Goal: Information Seeking & Learning: Learn about a topic

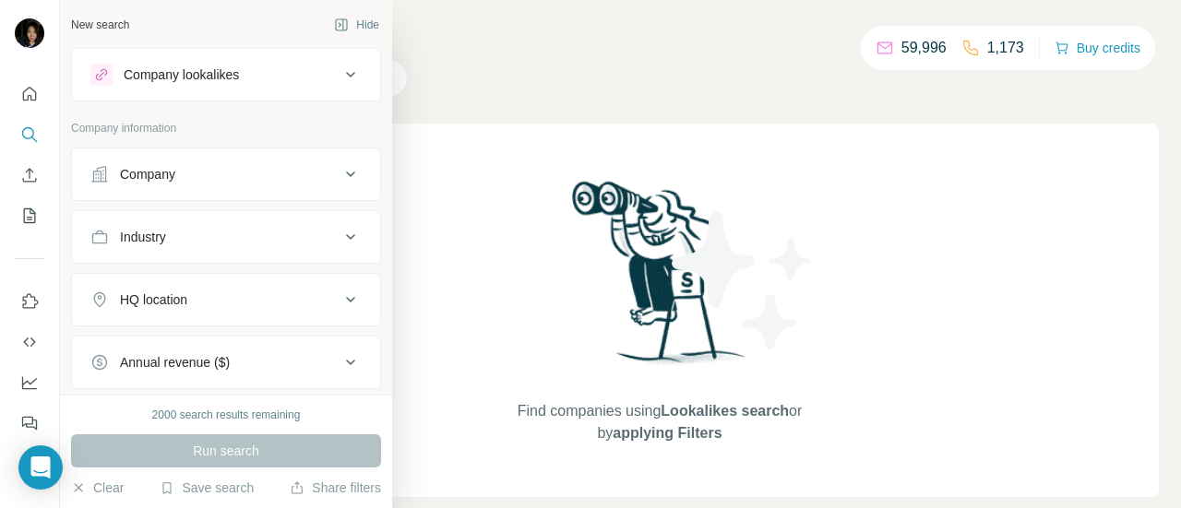
click at [142, 233] on div "Industry" at bounding box center [143, 237] width 46 height 18
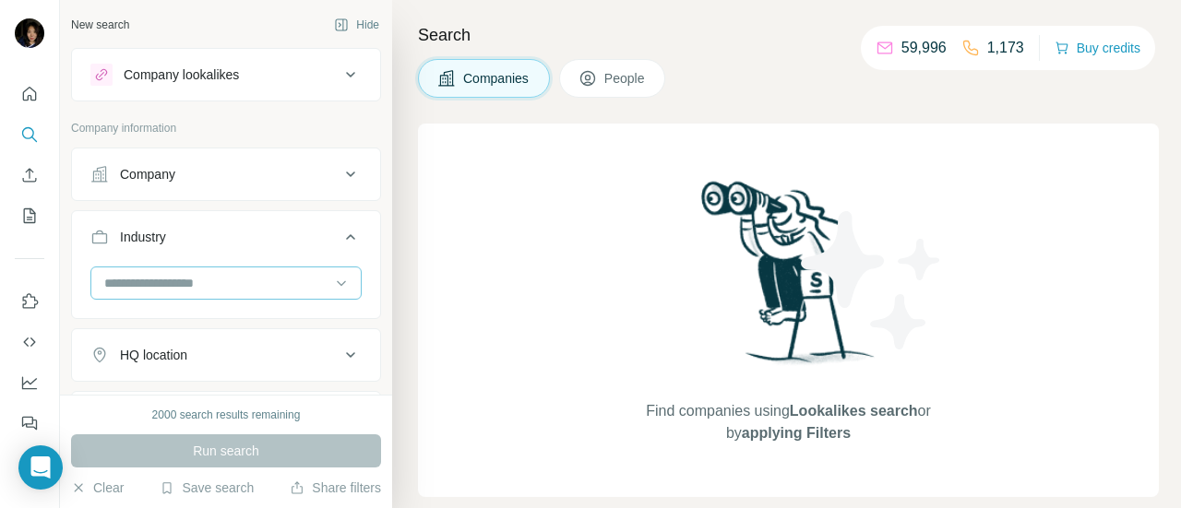
click at [149, 281] on input at bounding box center [216, 283] width 228 height 20
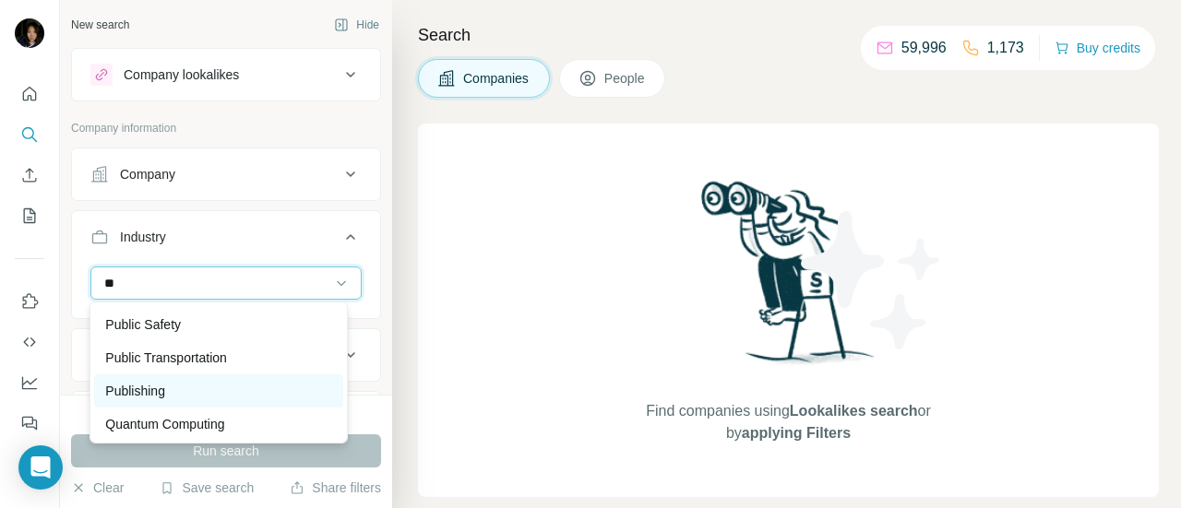
scroll to position [140, 0]
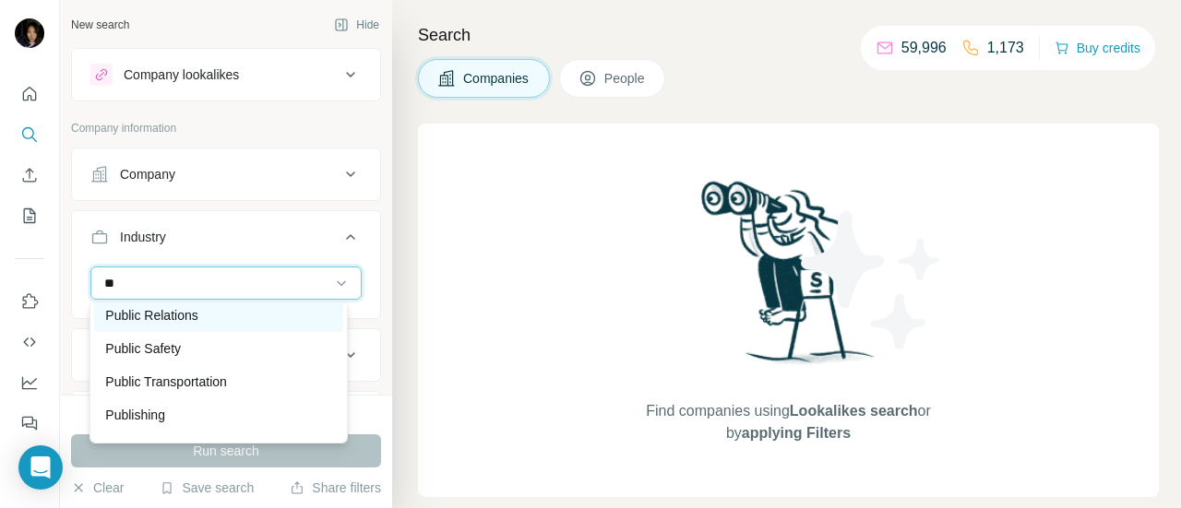
type input "**"
click at [157, 315] on p "Public Relations" at bounding box center [151, 315] width 92 height 18
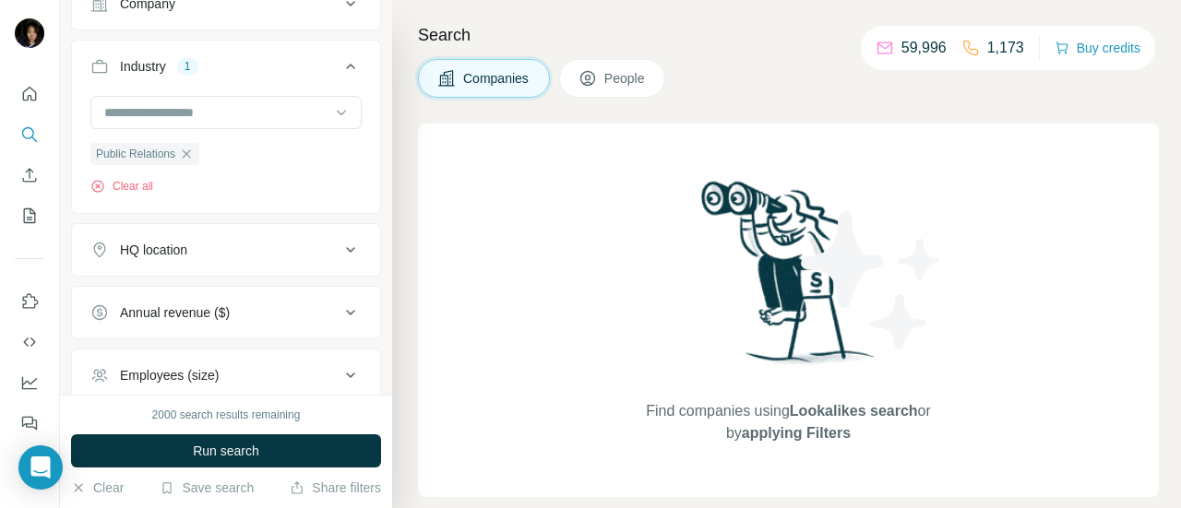
scroll to position [170, 0]
click at [340, 248] on icon at bounding box center [351, 251] width 22 height 22
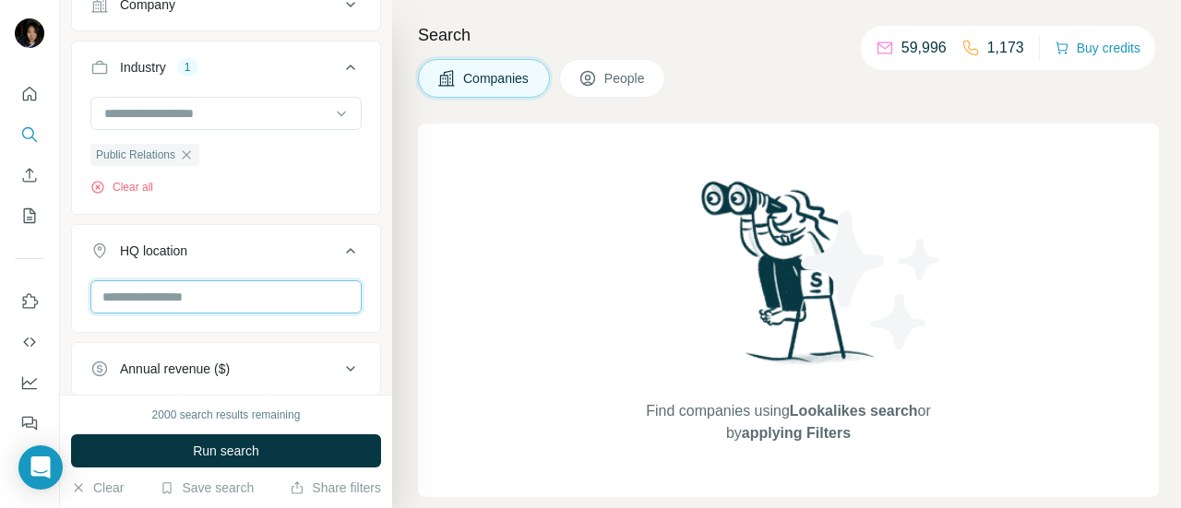
click at [135, 305] on input "text" at bounding box center [225, 297] width 271 height 33
type input "*"
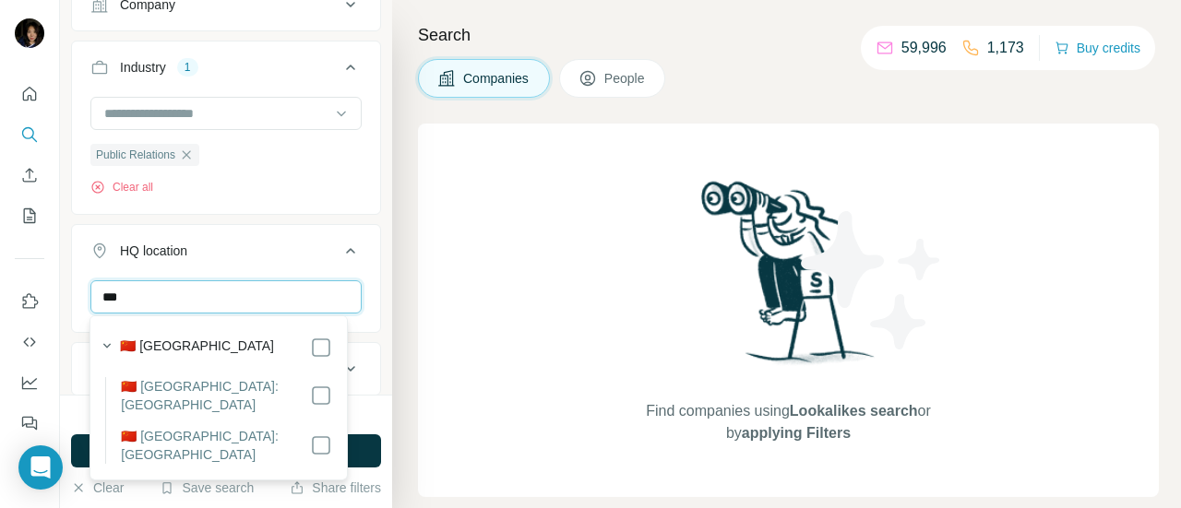
type input "***"
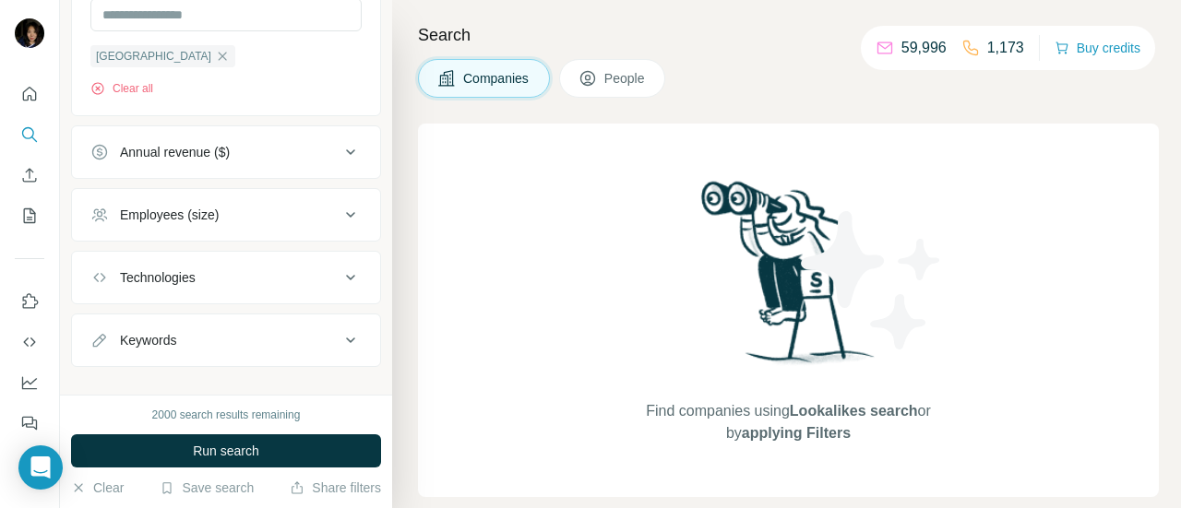
scroll to position [471, 0]
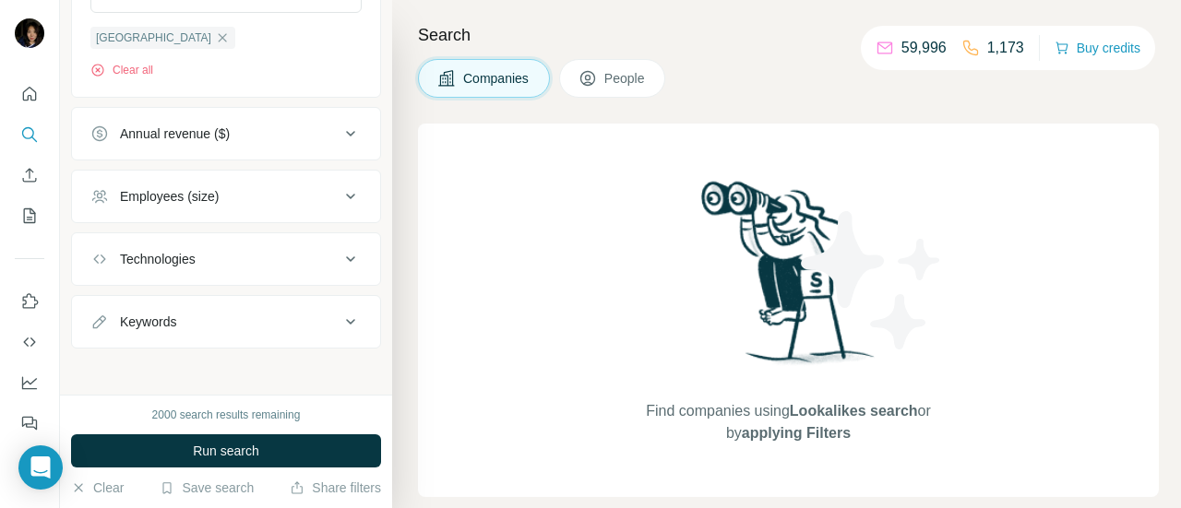
click at [340, 319] on icon at bounding box center [351, 322] width 22 height 22
click at [151, 363] on input "text" at bounding box center [207, 368] width 234 height 33
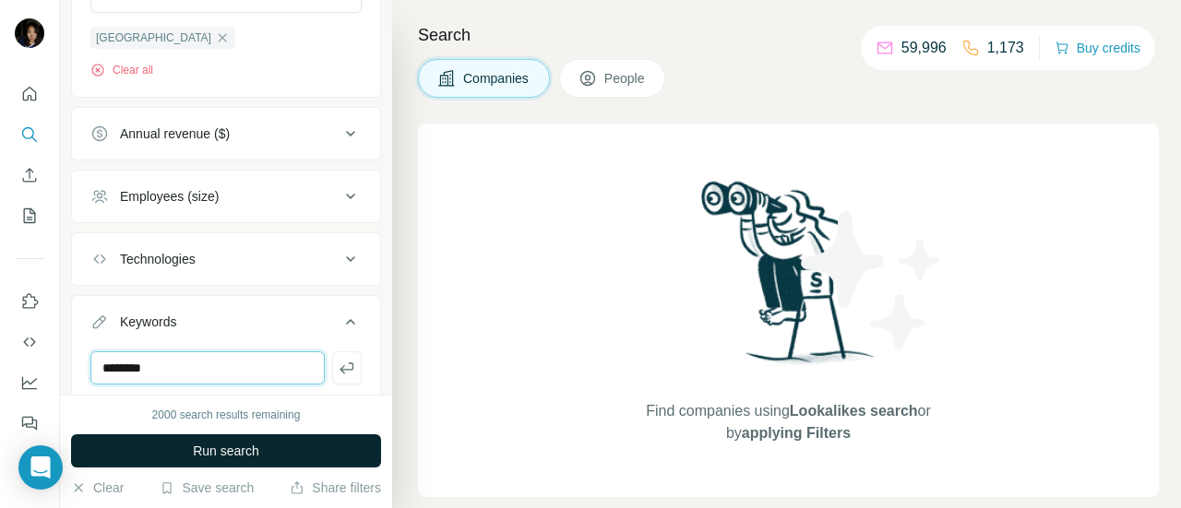
type input "********"
click at [190, 448] on button "Run search" at bounding box center [226, 451] width 310 height 33
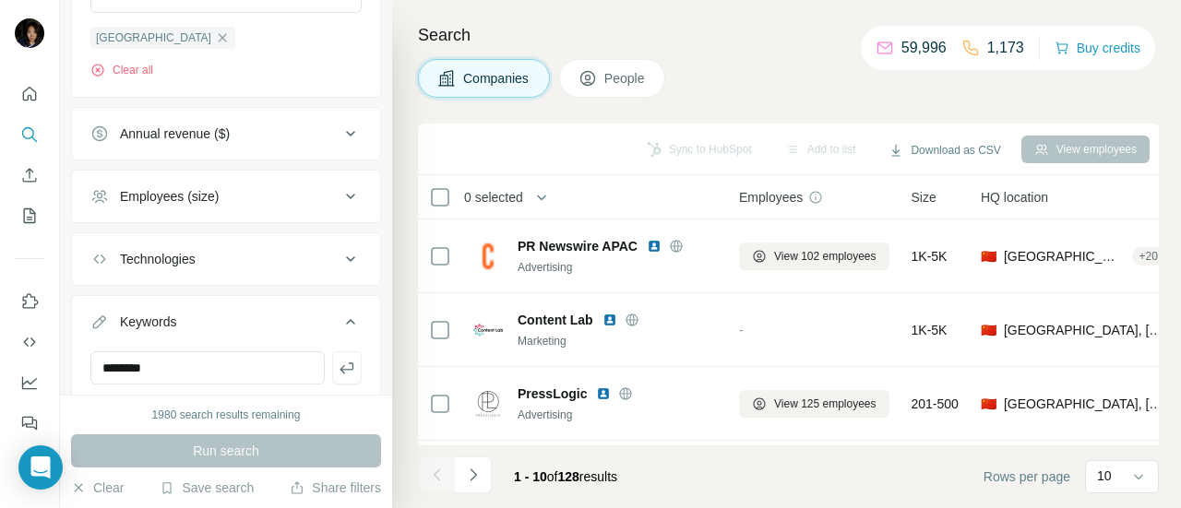
click at [617, 80] on span "People" at bounding box center [625, 78] width 42 height 18
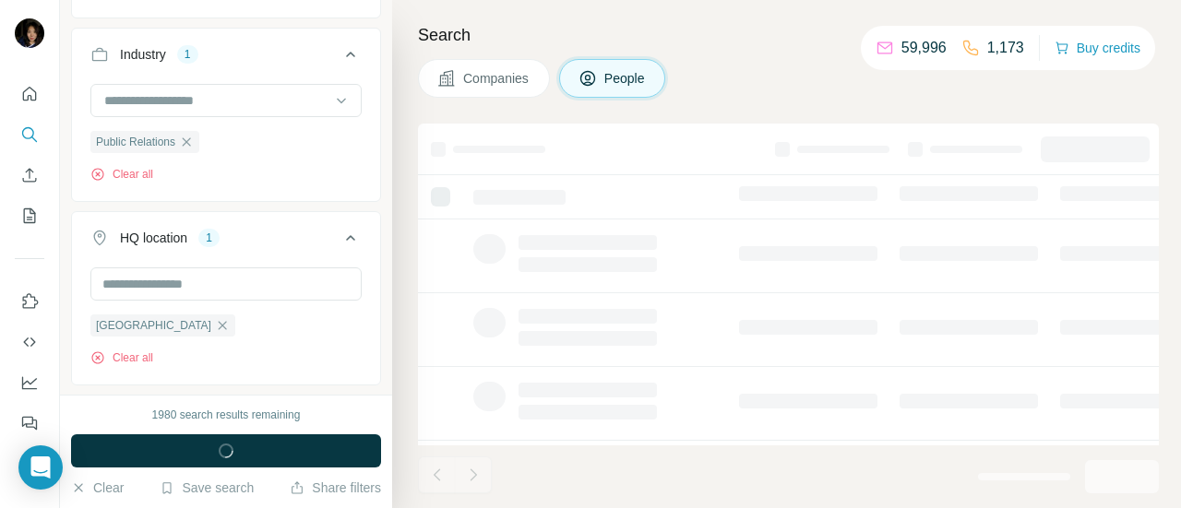
scroll to position [756, 0]
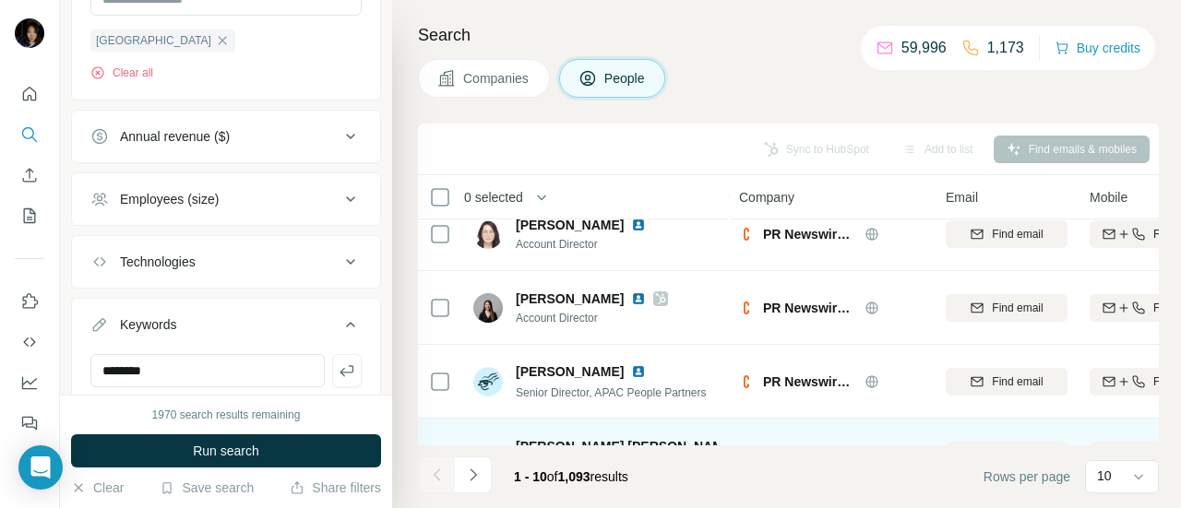
scroll to position [520, 0]
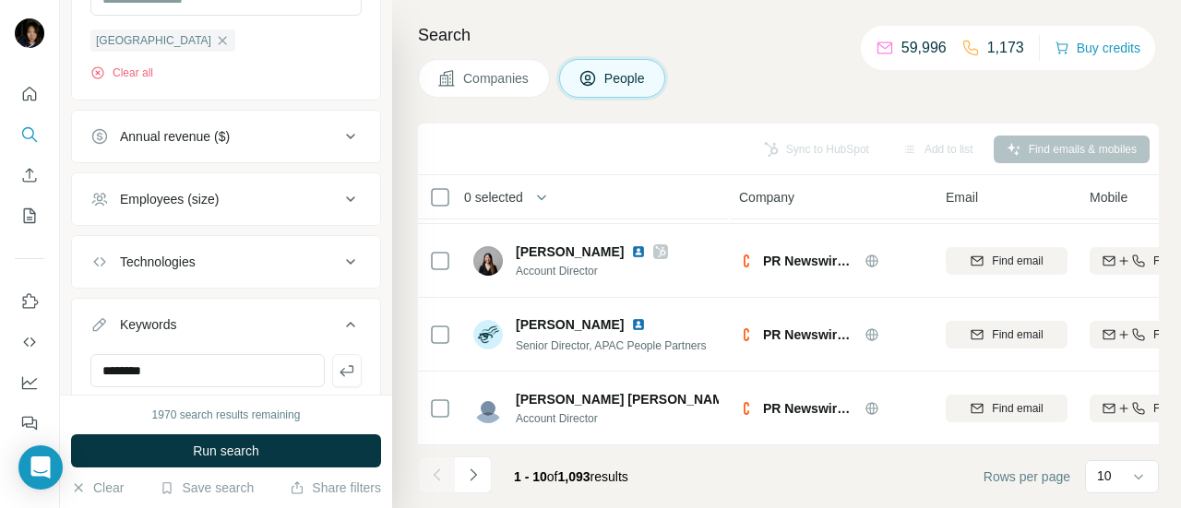
click at [495, 77] on span "Companies" at bounding box center [496, 78] width 67 height 18
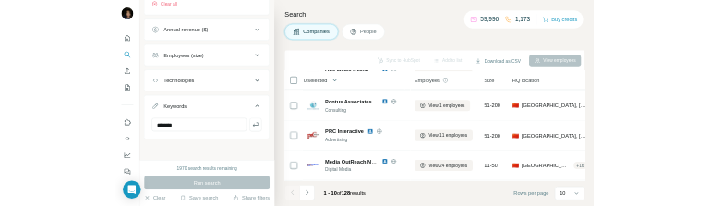
scroll to position [471, 0]
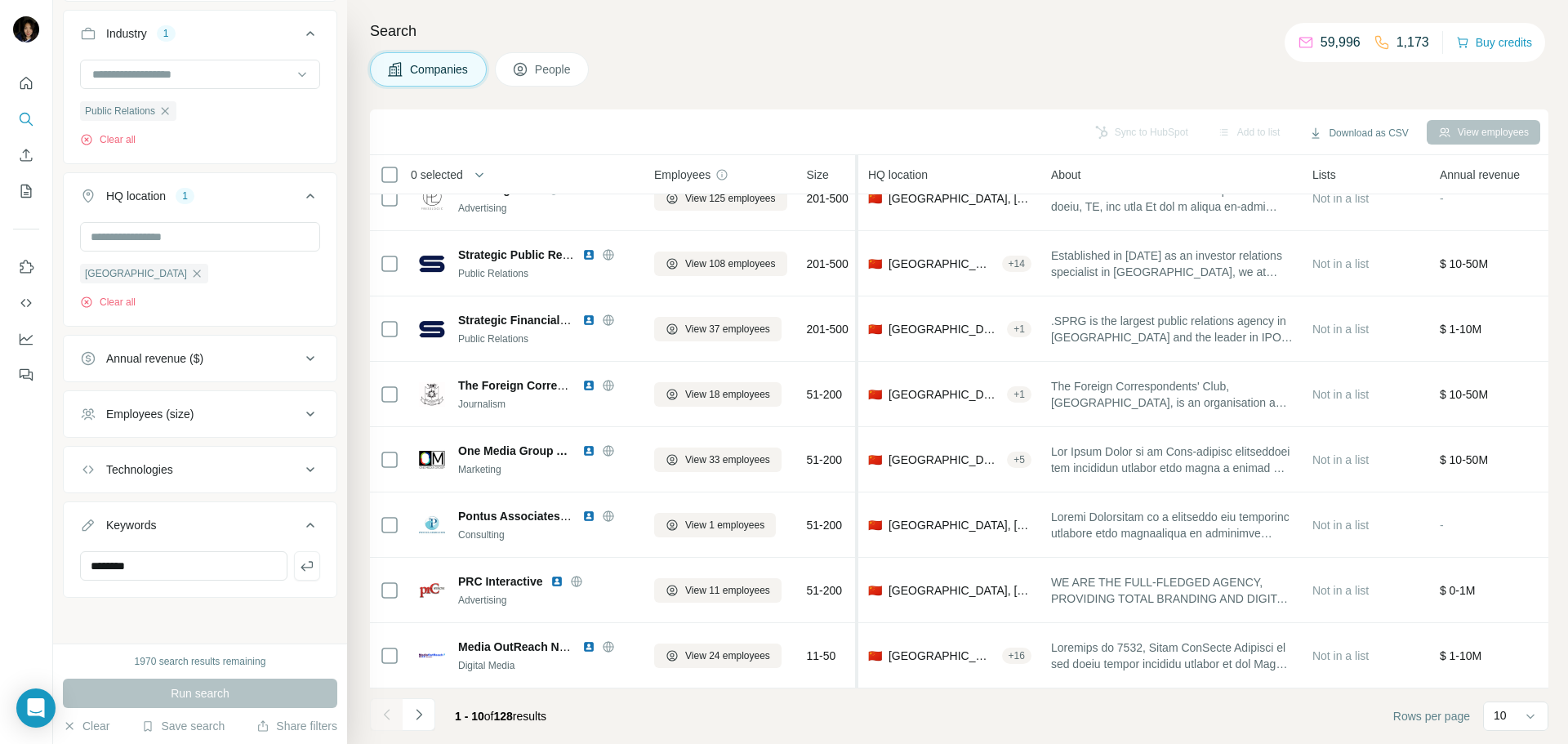
scroll to position [167, 0]
click at [1044, 449] on icon at bounding box center [1530, 716] width 16 height 16
click at [1044, 449] on html "New search Hide Company lookalikes Company information Company Industry 1 Publi…" at bounding box center [784, 372] width 1568 height 744
click at [416, 449] on icon "Navigate to next page" at bounding box center [419, 714] width 16 height 16
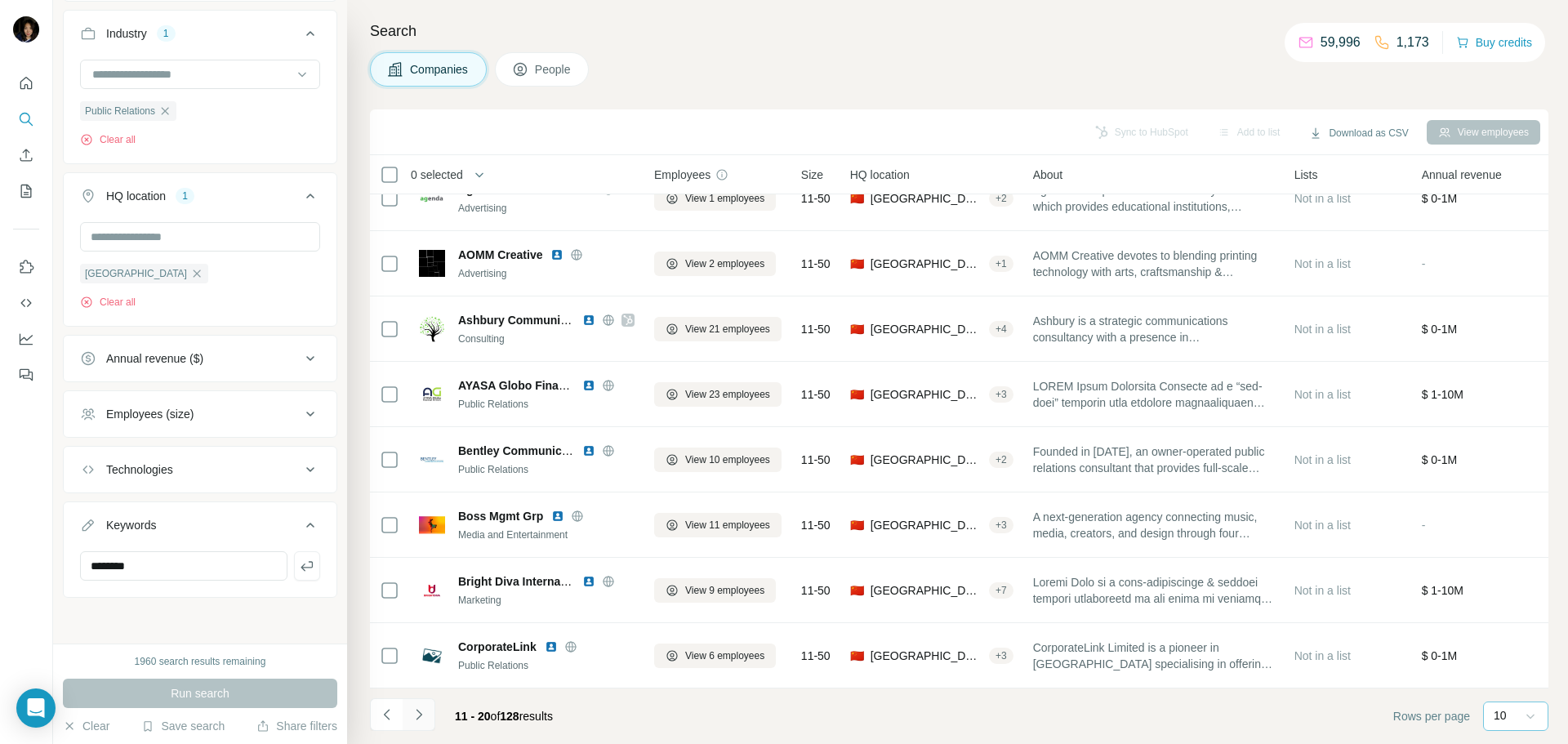
click at [421, 449] on icon "Navigate to next page" at bounding box center [419, 714] width 16 height 16
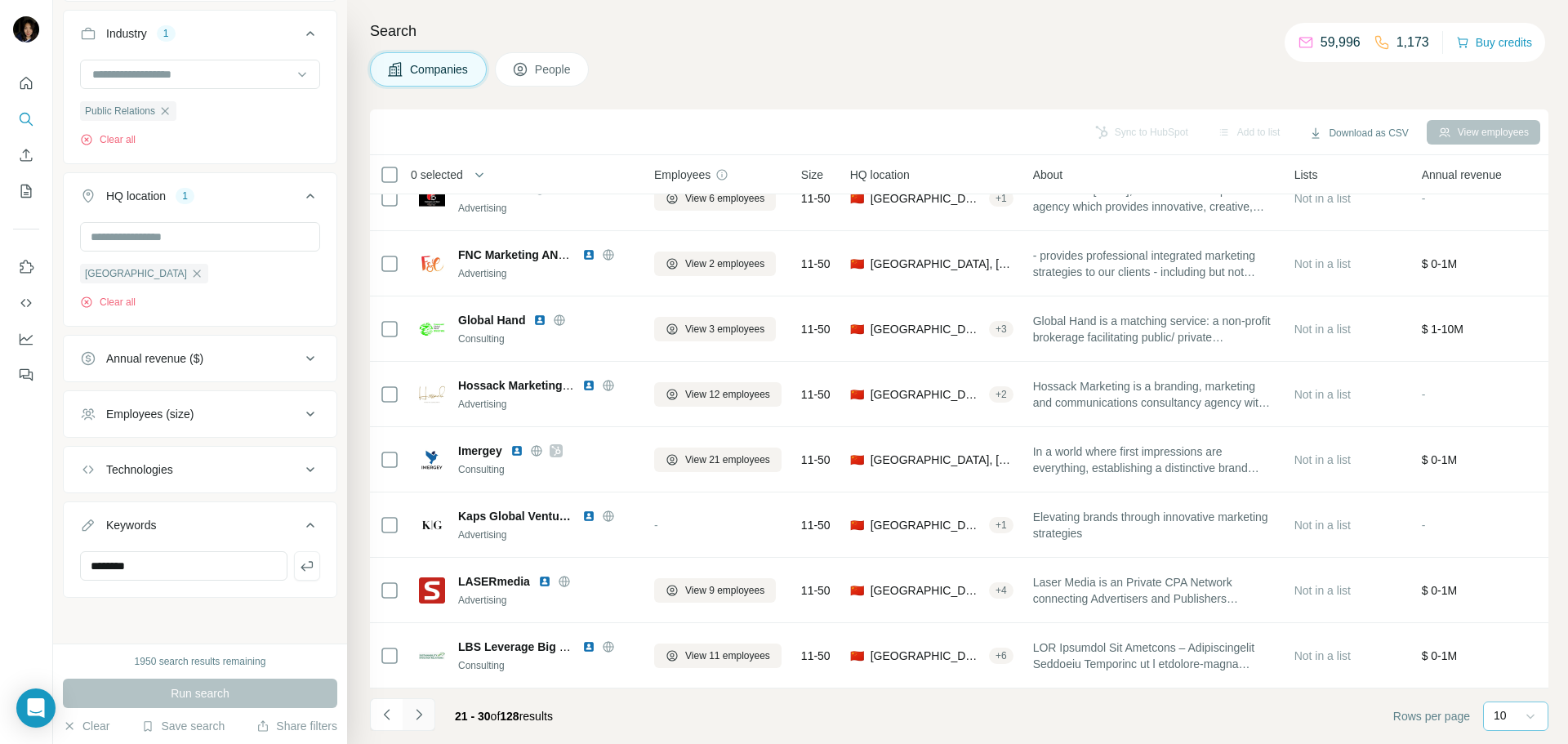
click at [421, 449] on icon "Navigate to next page" at bounding box center [419, 714] width 16 height 16
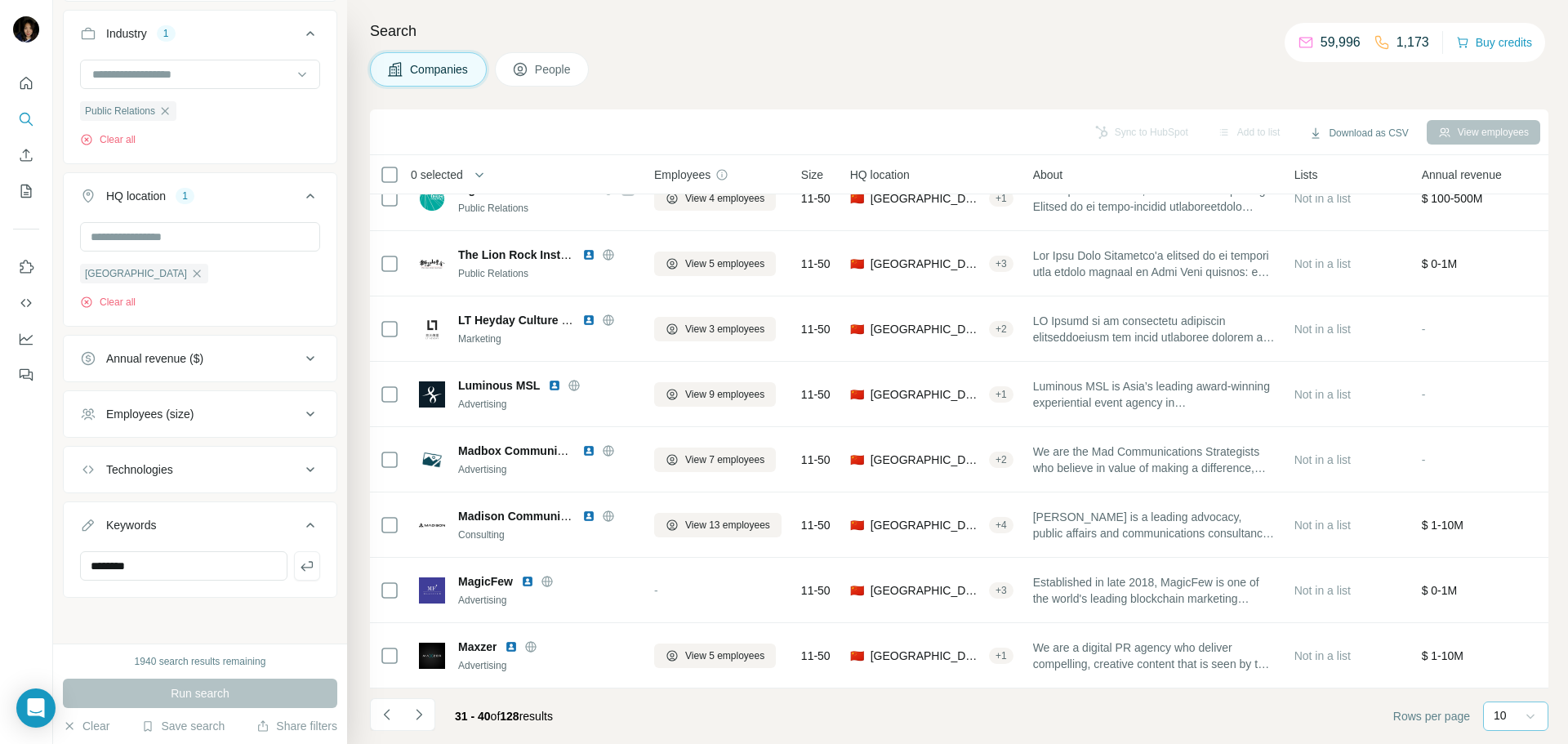
click at [426, 449] on icon "Navigate to next page" at bounding box center [419, 714] width 16 height 16
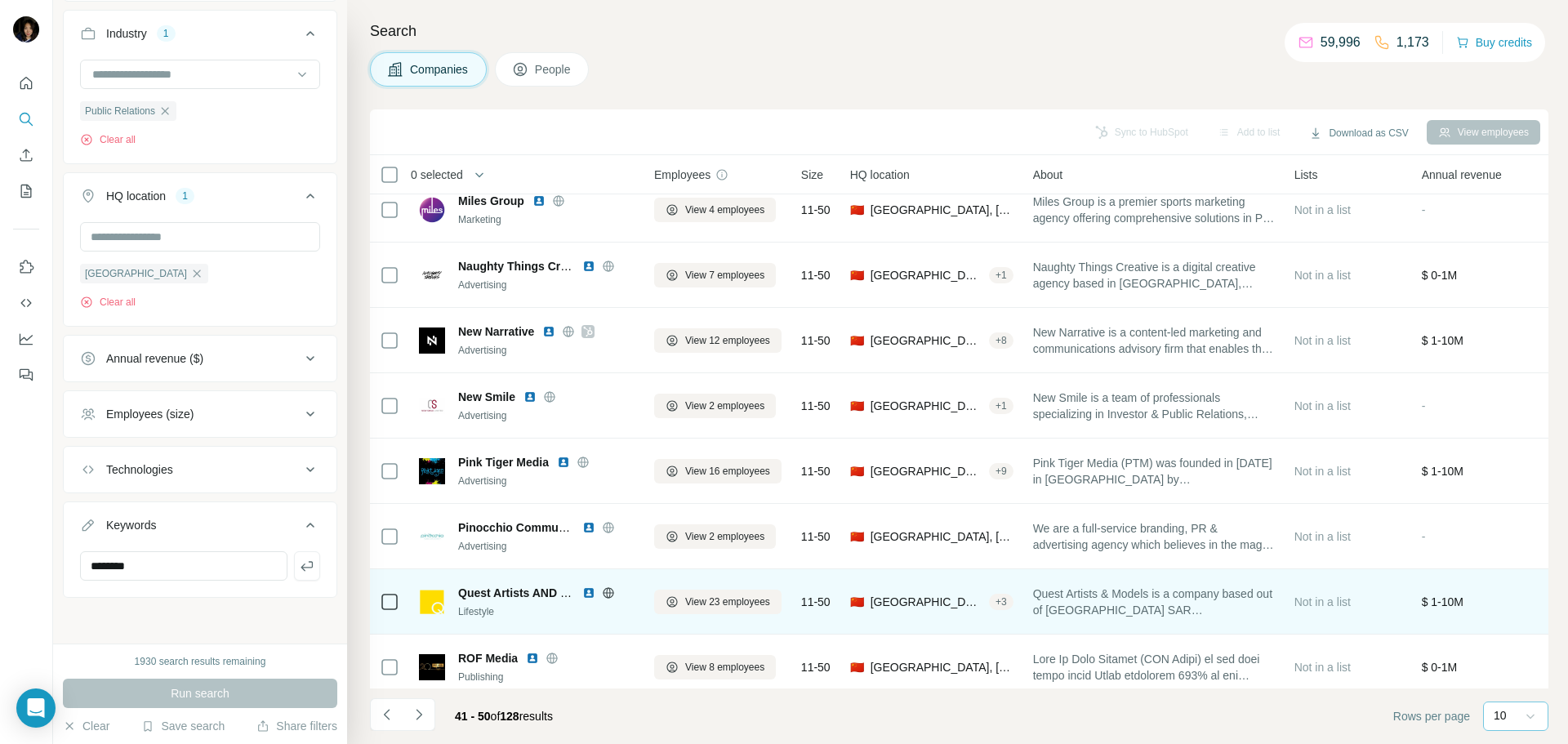
scroll to position [167, 0]
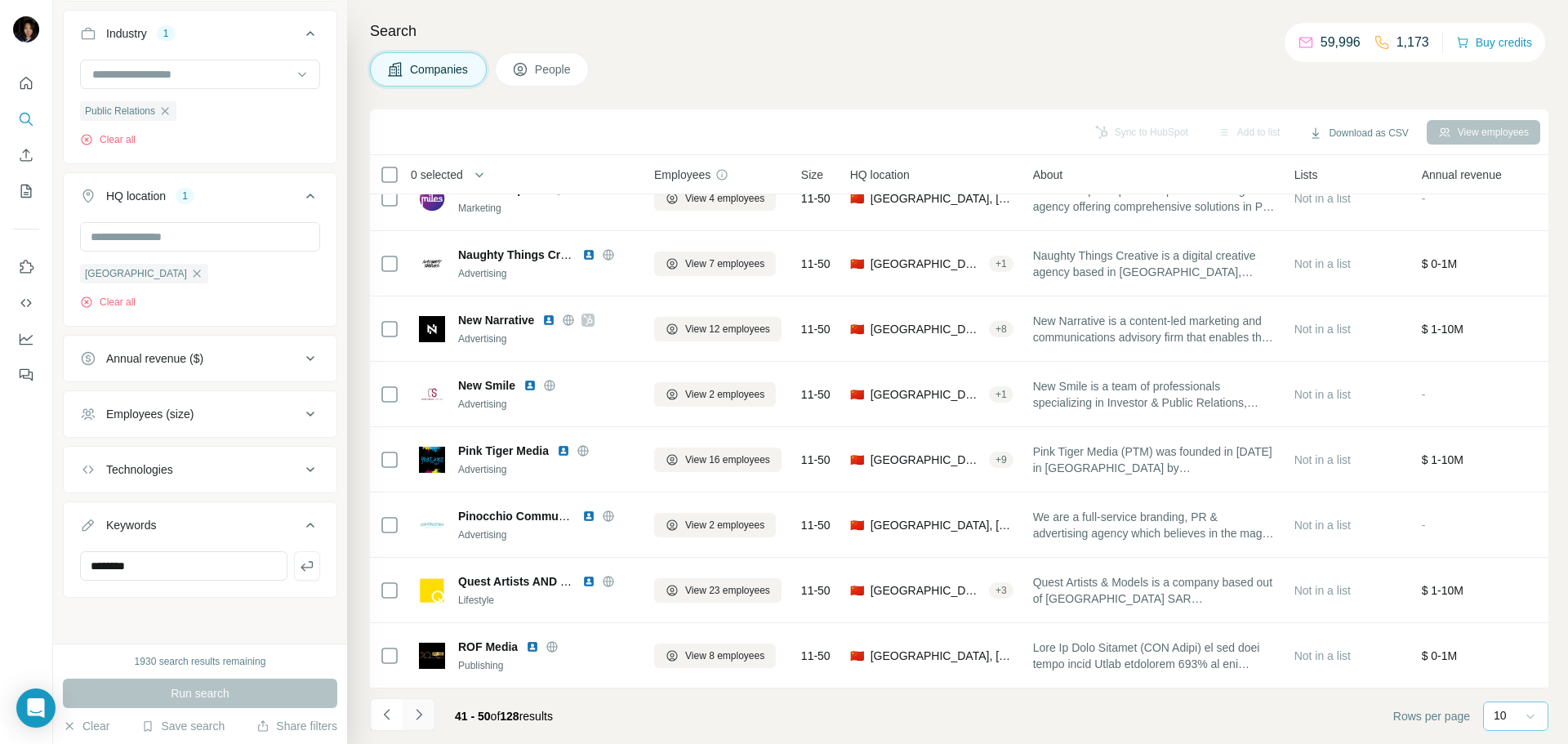
click at [413, 449] on icon "Navigate to next page" at bounding box center [419, 714] width 16 height 16
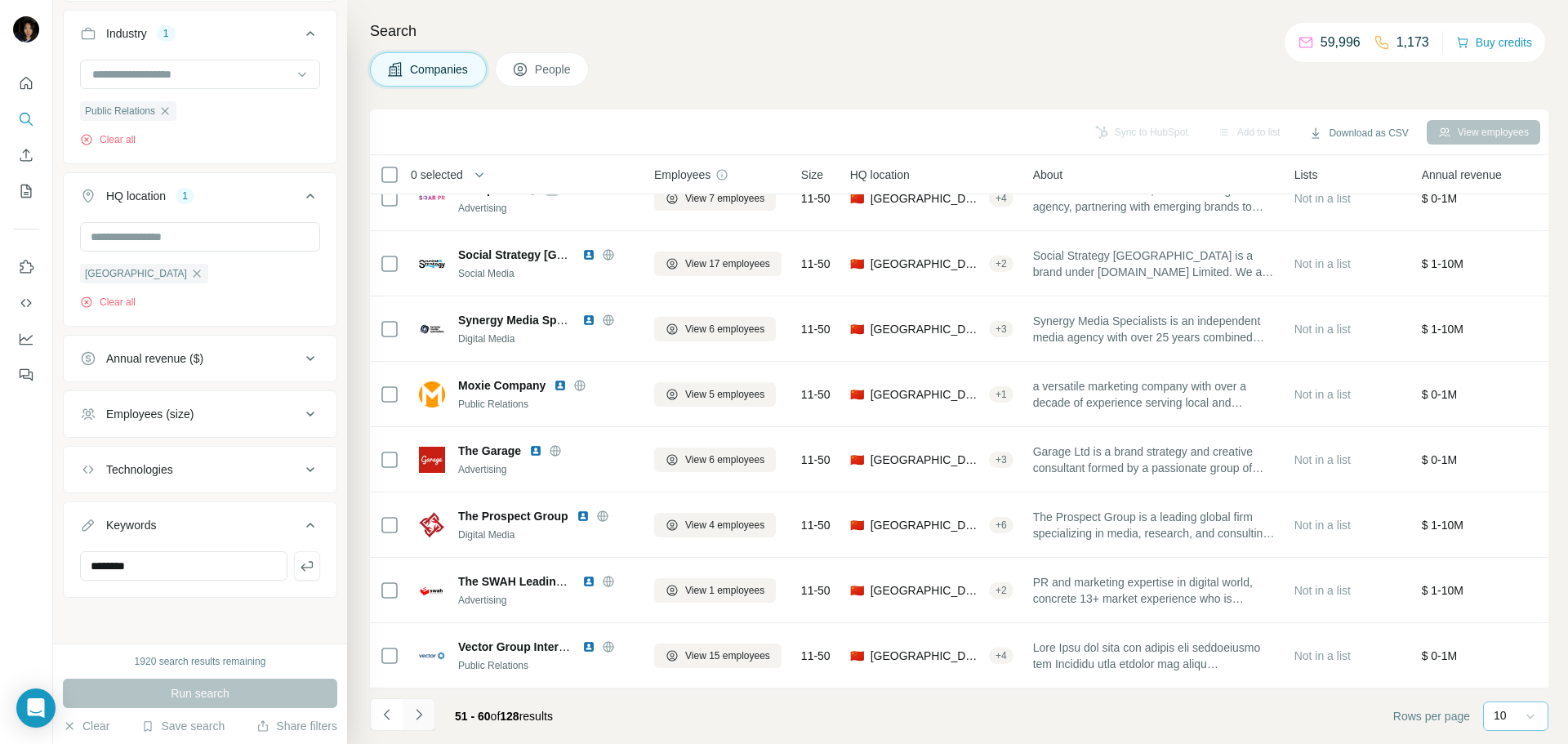
click at [416, 449] on icon "Navigate to next page" at bounding box center [419, 714] width 16 height 16
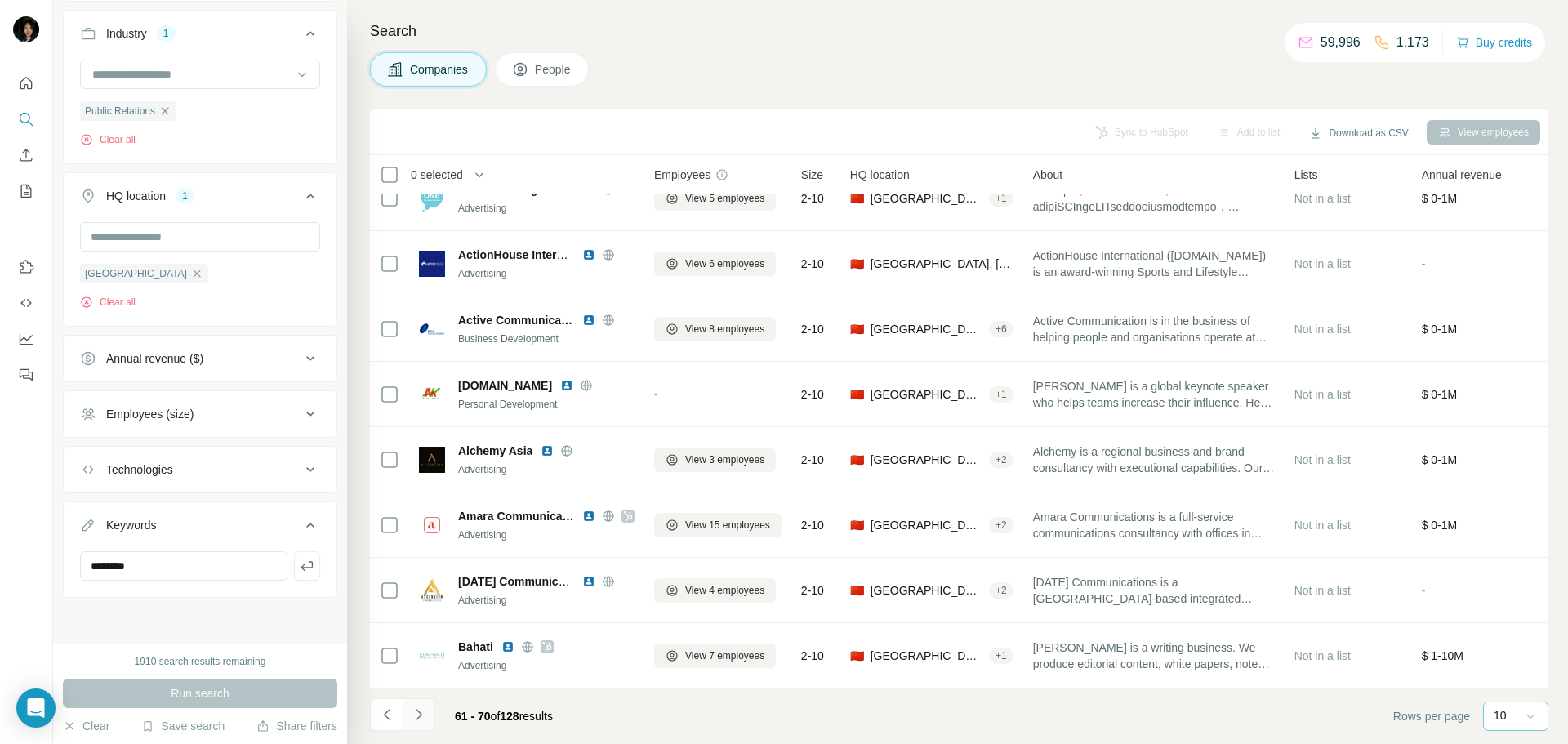
click at [417, 449] on icon "Navigate to next page" at bounding box center [419, 714] width 16 height 16
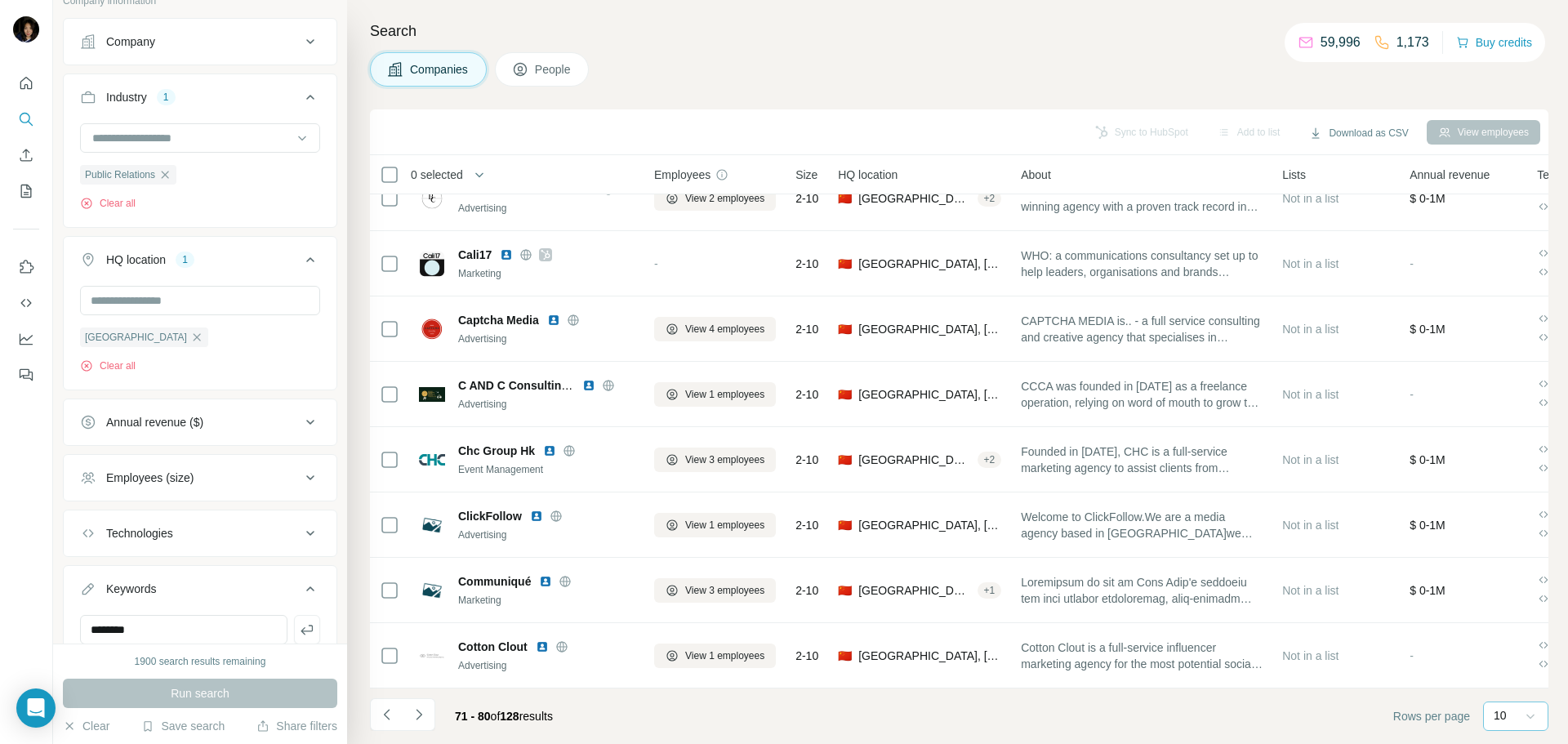
scroll to position [0, 0]
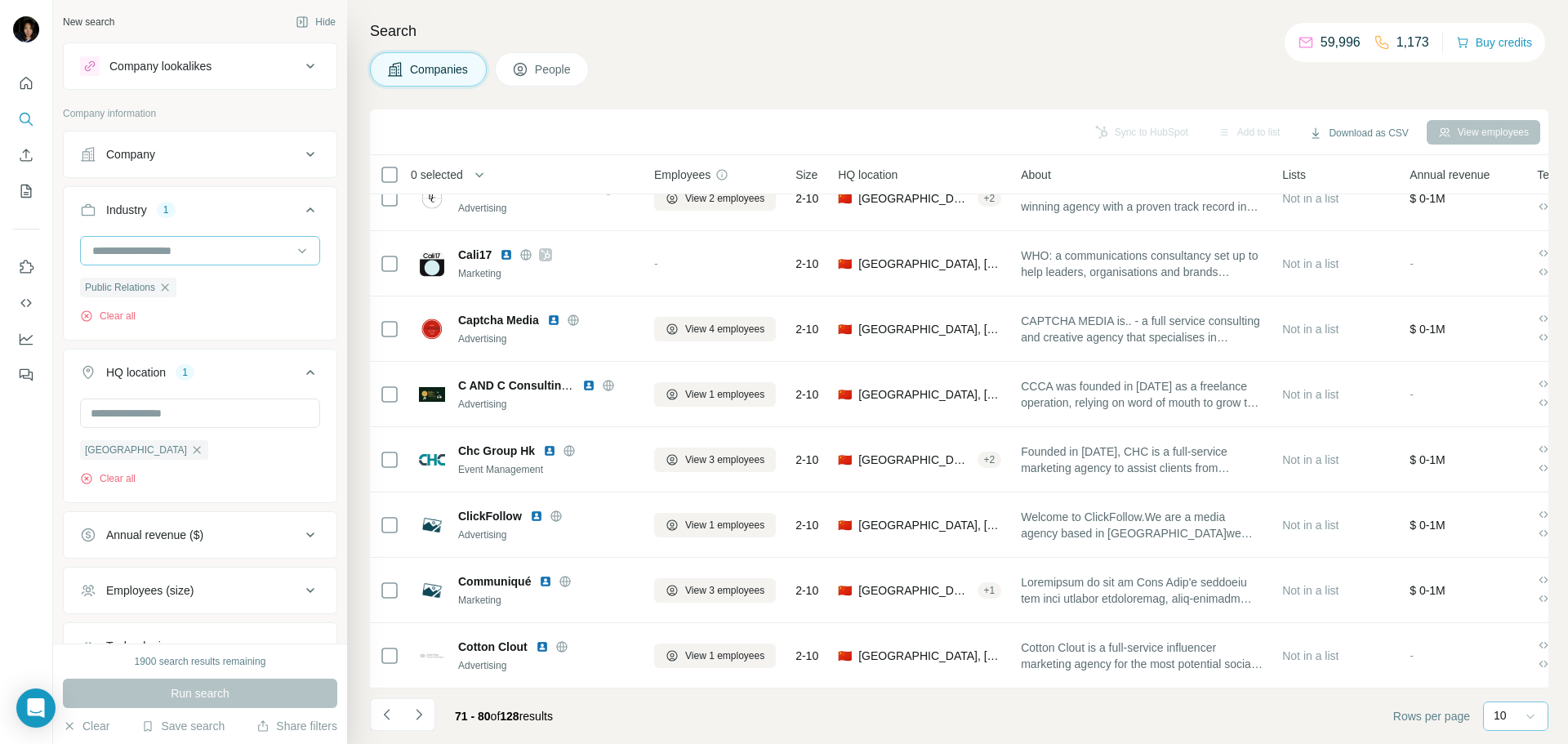
click at [167, 244] on input at bounding box center [191, 250] width 202 height 18
type input "*********"
click at [130, 315] on p "Financial Services" at bounding box center [140, 317] width 93 height 16
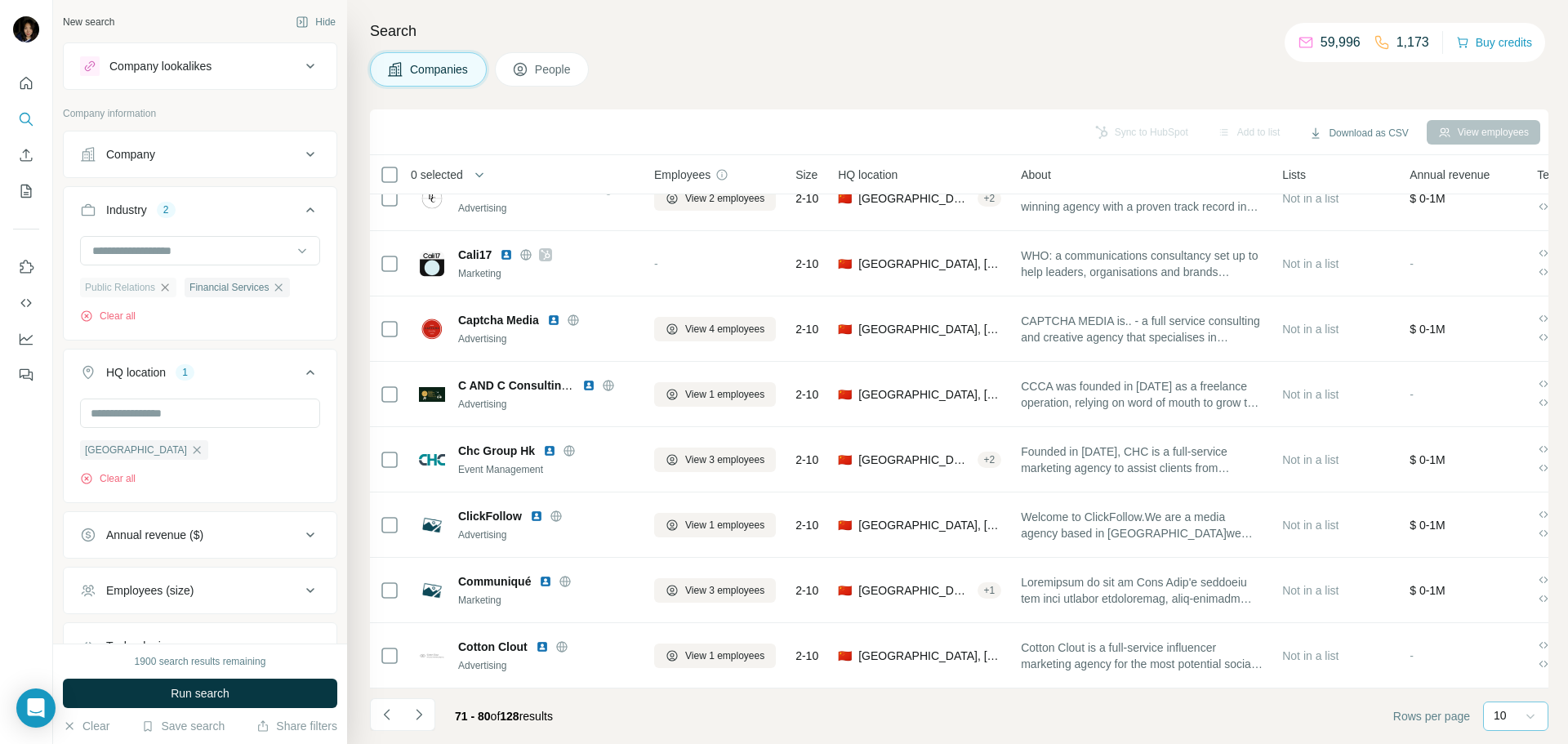
click at [169, 283] on icon "button" at bounding box center [165, 287] width 13 height 13
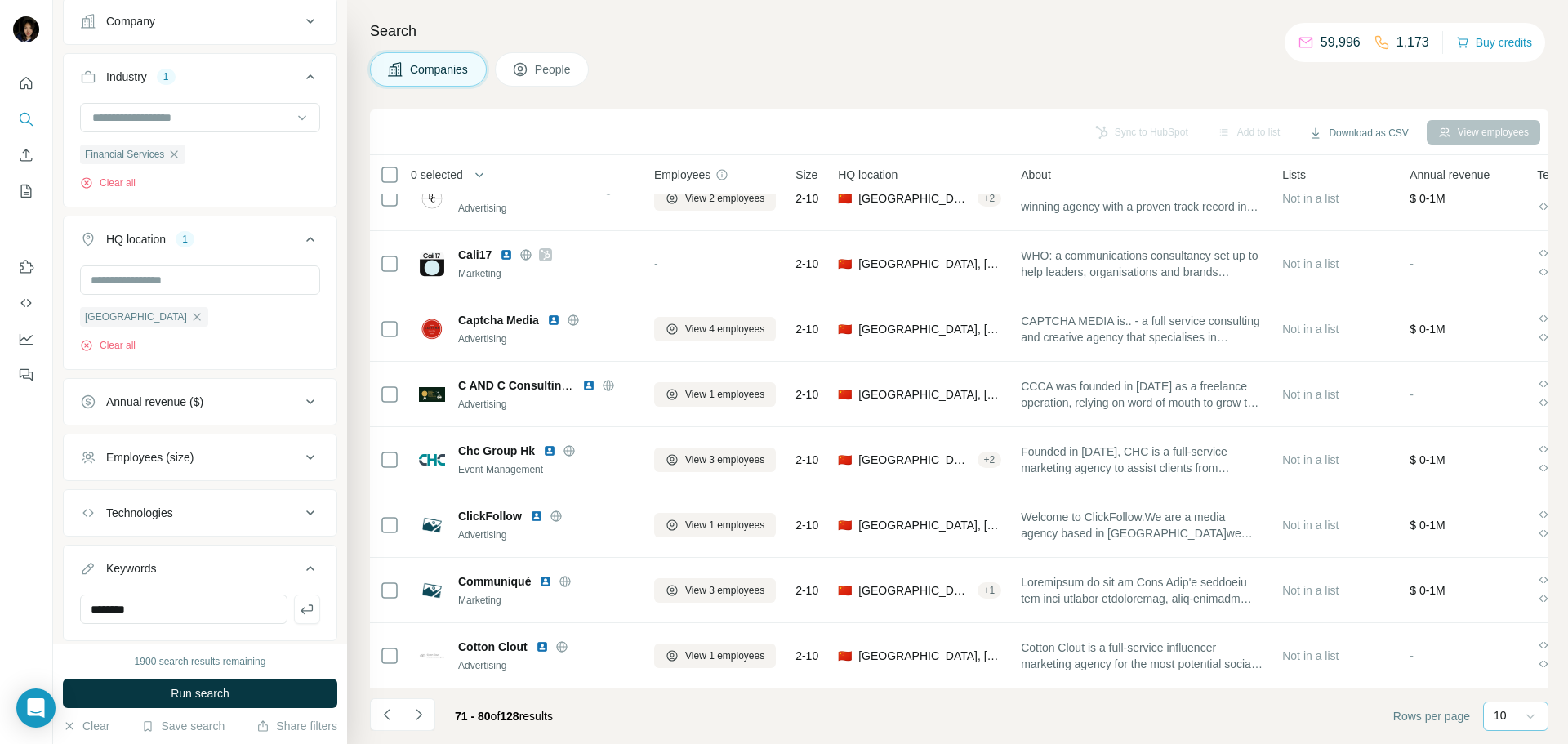
scroll to position [178, 0]
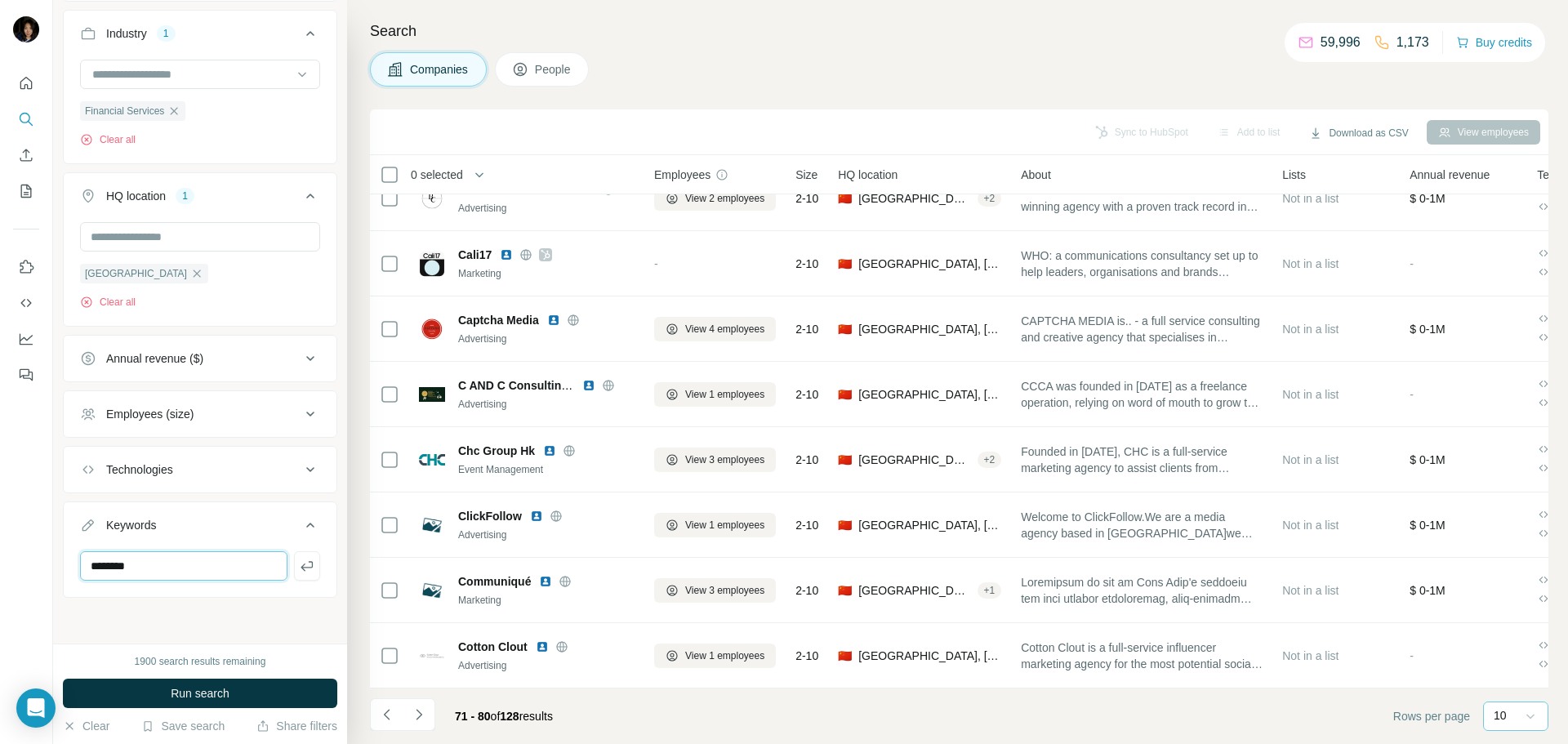
click at [146, 449] on input "********" at bounding box center [183, 565] width 207 height 29
type input "**********"
click at [210, 449] on span "Run search" at bounding box center [200, 693] width 58 height 16
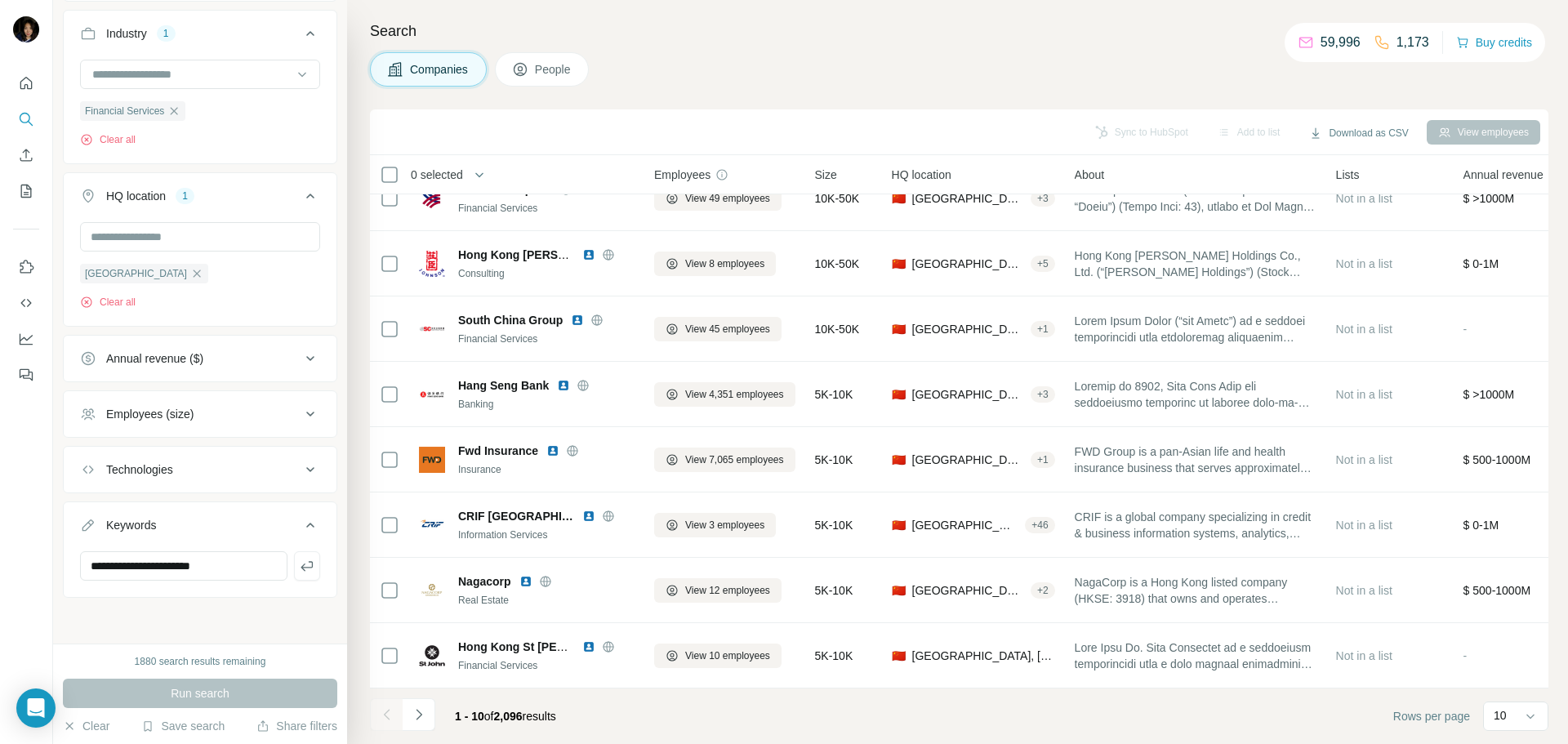
click at [422, 449] on icon "Navigate to next page" at bounding box center [419, 714] width 16 height 16
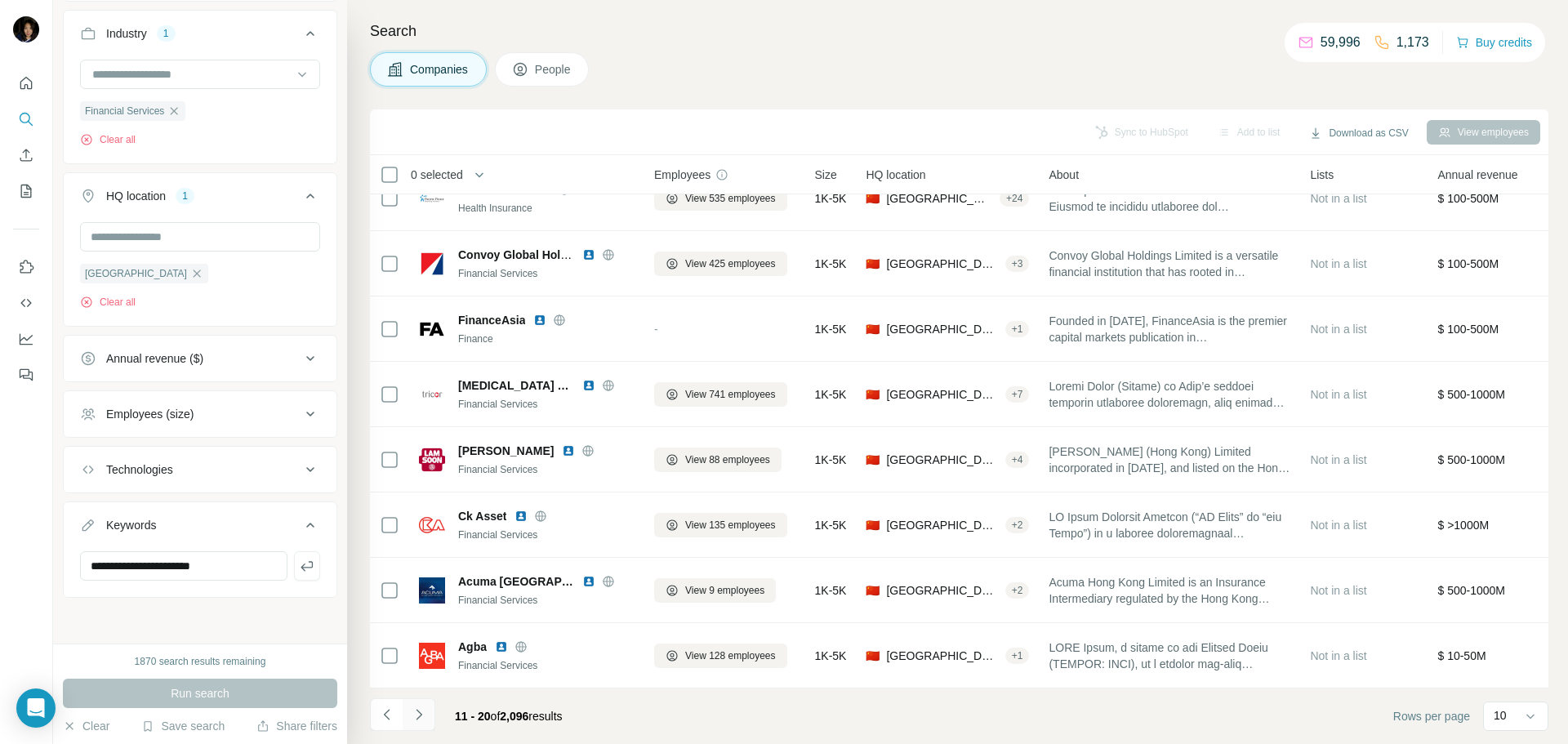
click at [418, 449] on icon "Navigate to next page" at bounding box center [419, 714] width 16 height 16
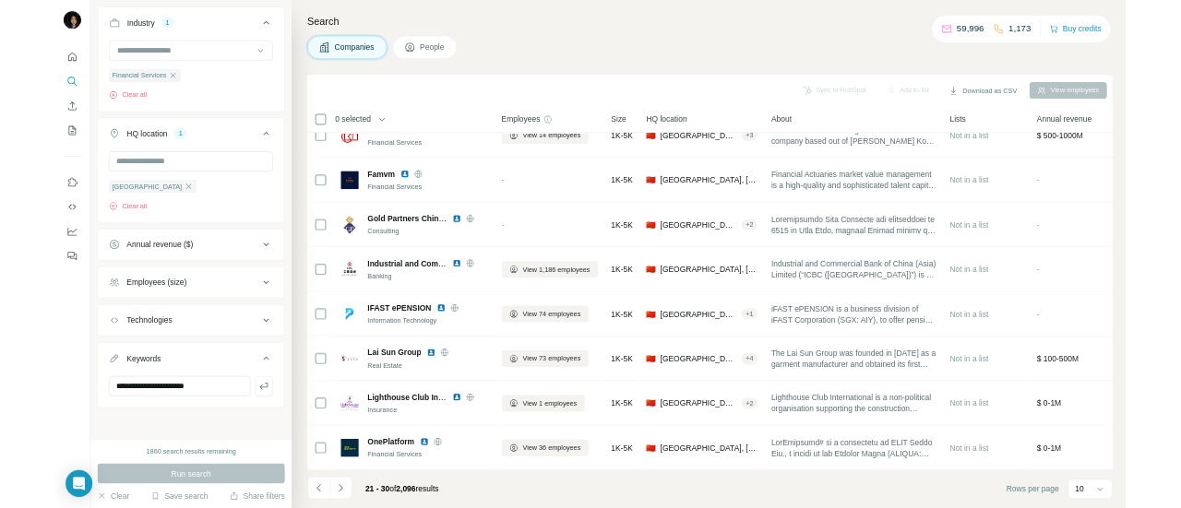
scroll to position [188, 0]
